Goal: Transaction & Acquisition: Obtain resource

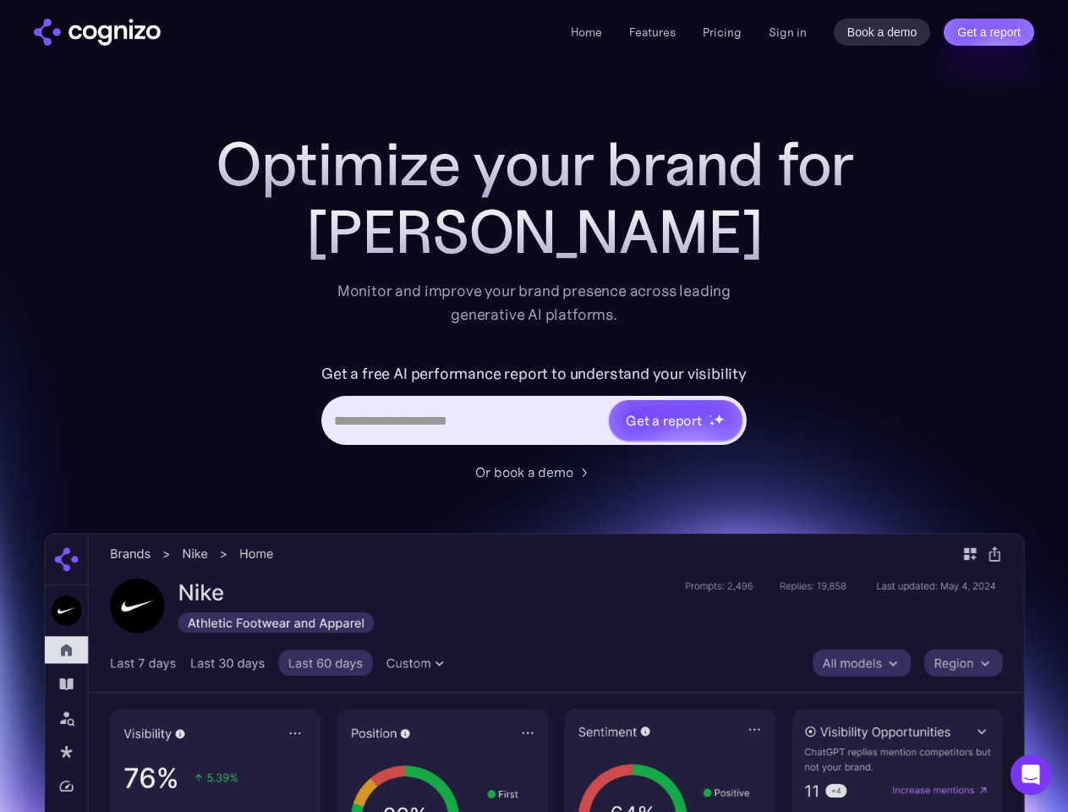
click at [989, 32] on link "Get a report" at bounding box center [989, 32] width 90 height 27
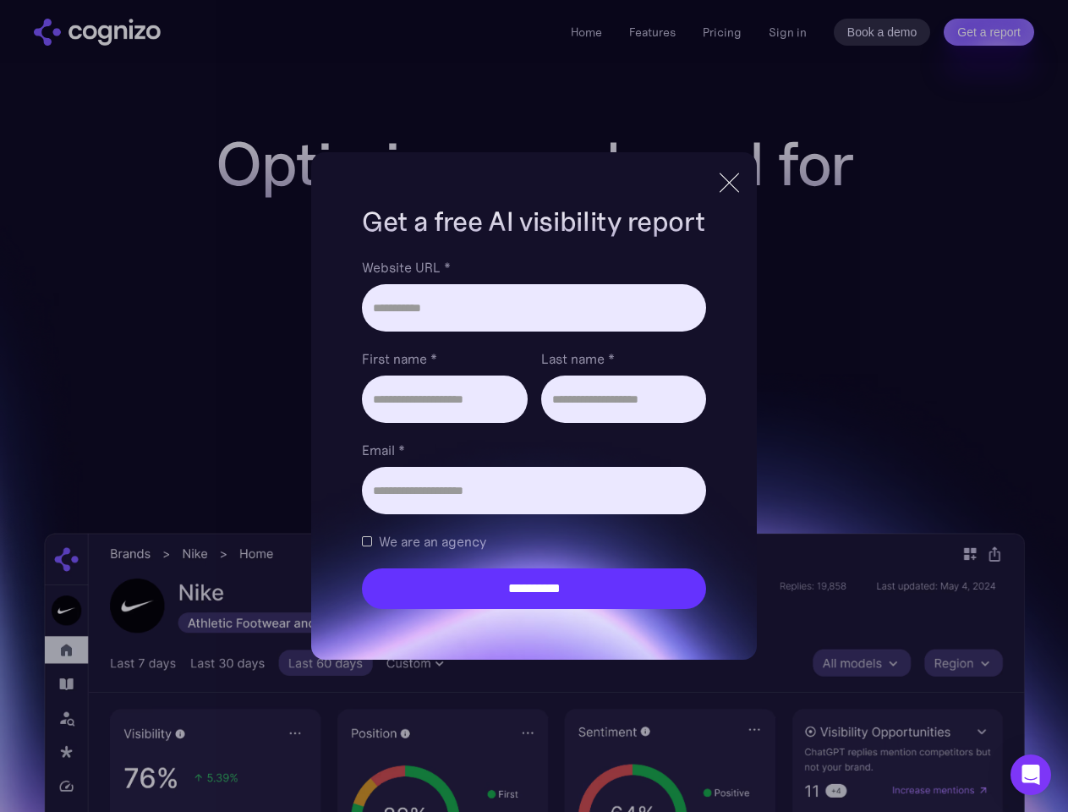
click at [675, 420] on input "Last name *" at bounding box center [623, 398] width 165 height 47
click at [1031, 775] on icon "Open Intercom Messenger" at bounding box center [1031, 775] width 18 height 20
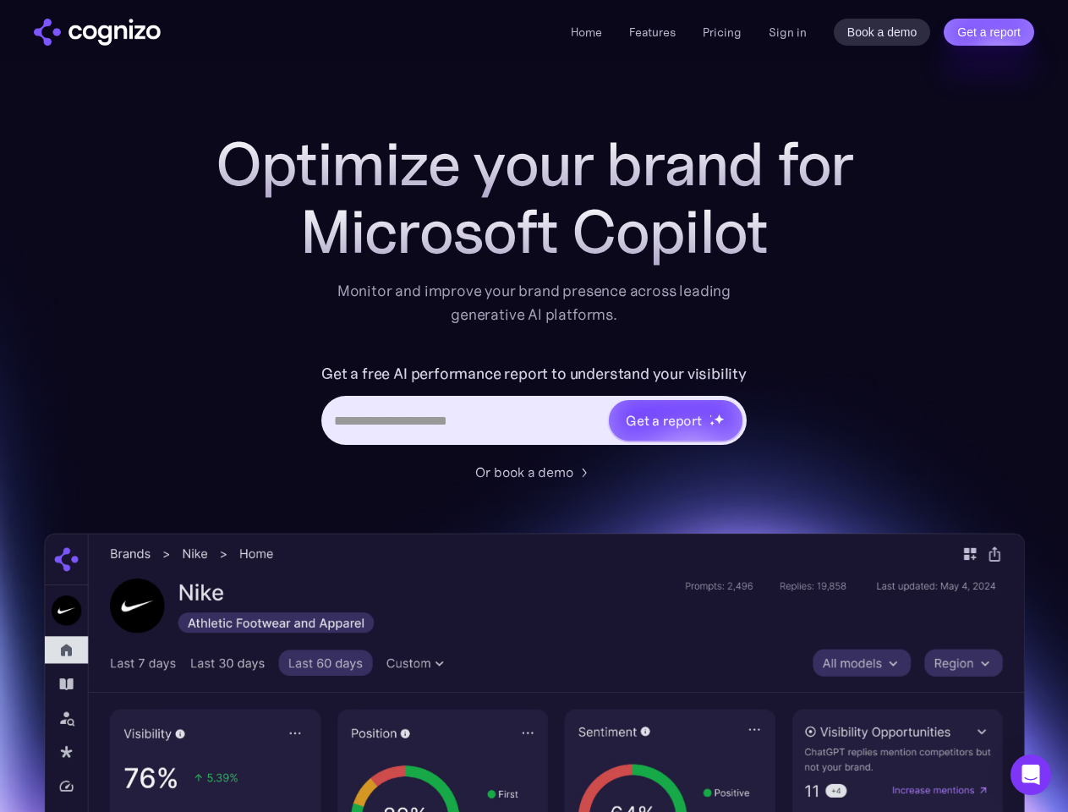
click at [989, 32] on link "Get a report" at bounding box center [989, 32] width 90 height 27
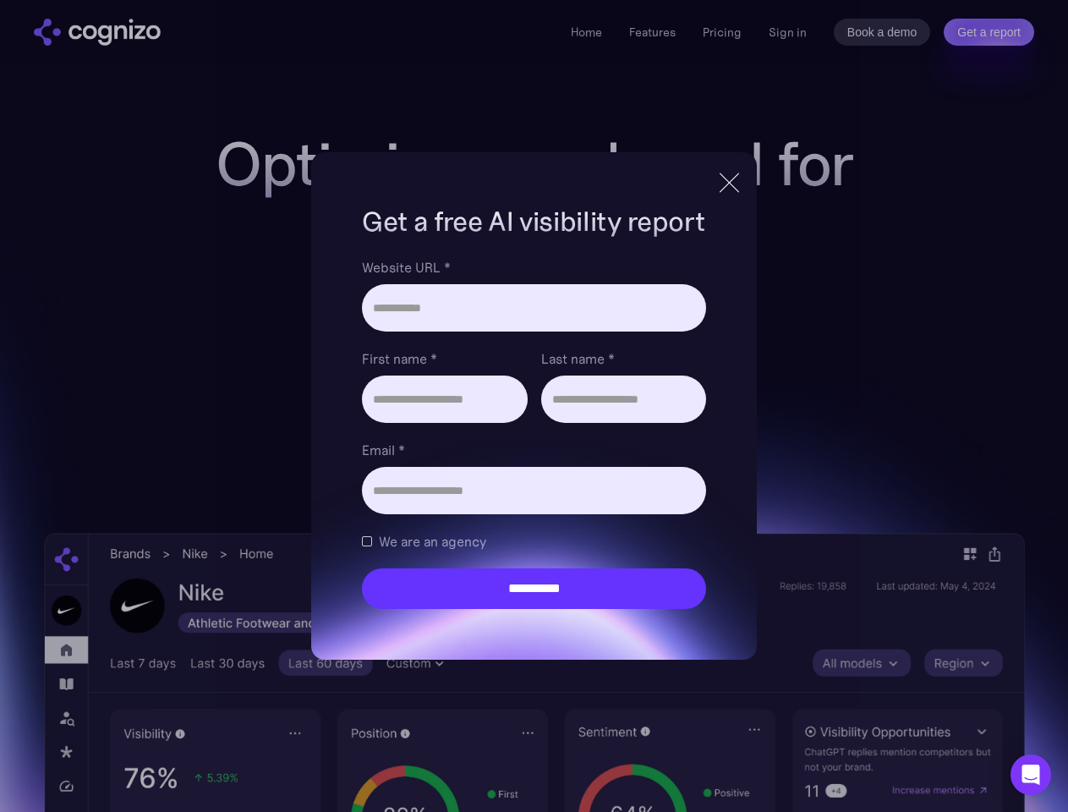
click at [675, 420] on input "Last name *" at bounding box center [623, 398] width 165 height 47
click at [1031, 775] on icon "Open Intercom Messenger" at bounding box center [1031, 775] width 18 height 20
